Goal: Task Accomplishment & Management: Use online tool/utility

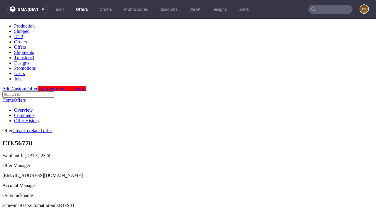
scroll to position [58, 0]
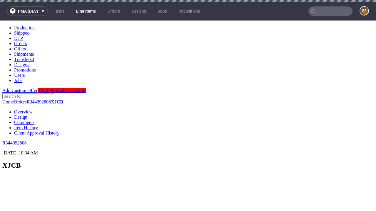
scroll to position [953, 0]
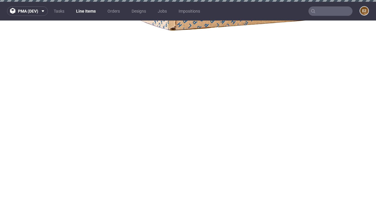
select select "accepted"
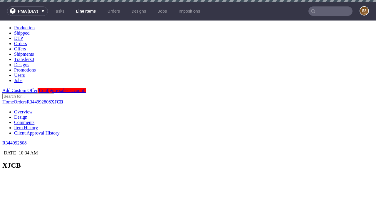
scroll to position [953, 0]
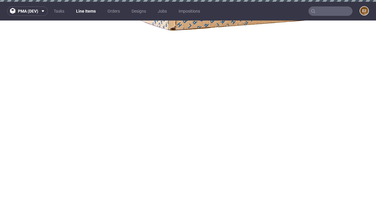
select select "received"
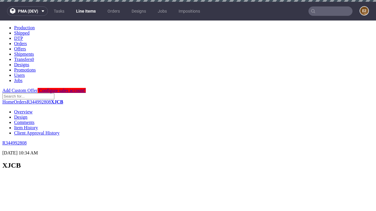
scroll to position [953, 0]
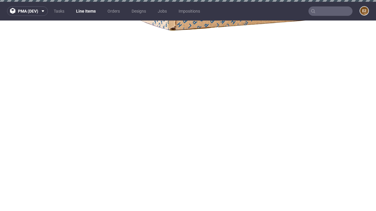
select select "accepted_dtp_issue_reprint"
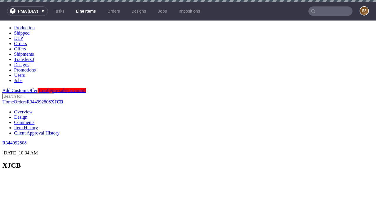
scroll to position [0, 0]
